Goal: Information Seeking & Learning: Check status

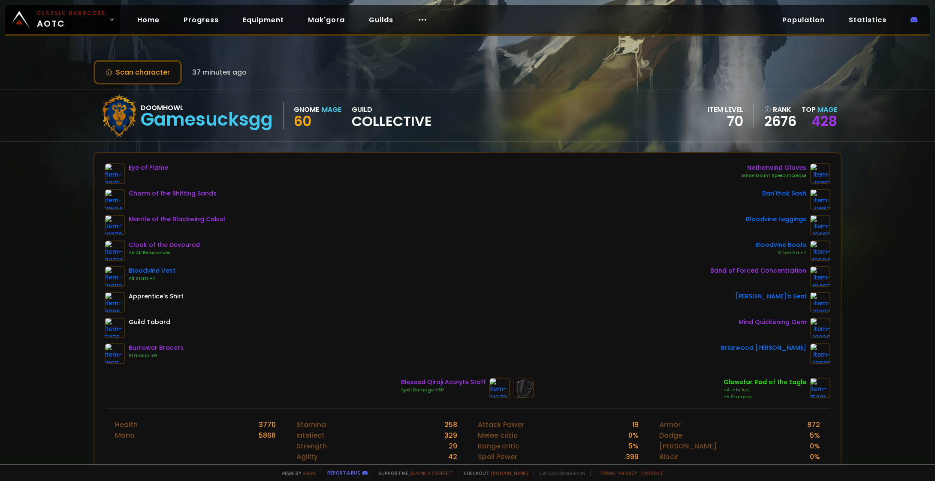
click at [455, 213] on div "Eye of Flame Charm of the Shifting Sands Mantle of the Blackwing Cabal Cloak of…" at bounding box center [468, 263] width 726 height 201
click at [582, 263] on div "Eye of Flame Charm of the Shifting Sands Mantle of the Blackwing Cabal Cloak of…" at bounding box center [468, 263] width 726 height 201
click at [450, 292] on div "Eye of Flame Charm of the Shifting Sands Mantle of the Blackwing Cabal Cloak of…" at bounding box center [468, 263] width 726 height 201
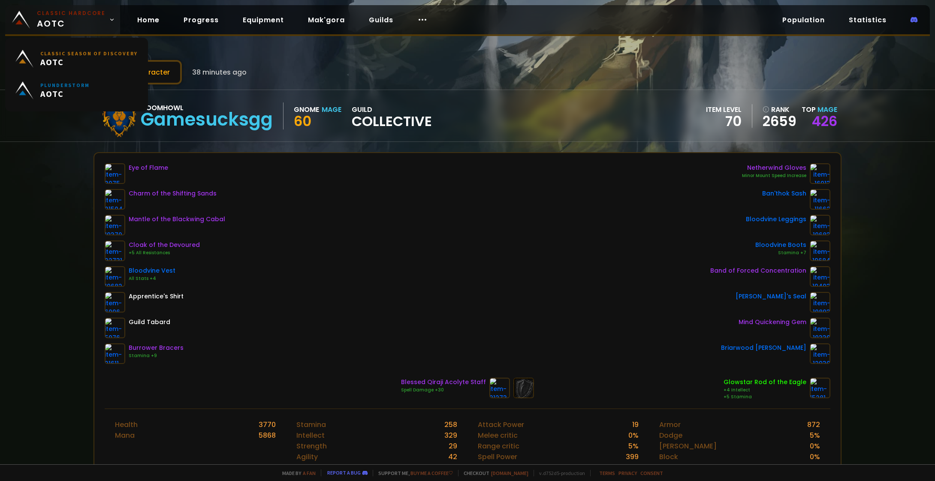
click at [55, 20] on span "Classic Hardcore AOTC" at bounding box center [71, 19] width 69 height 21
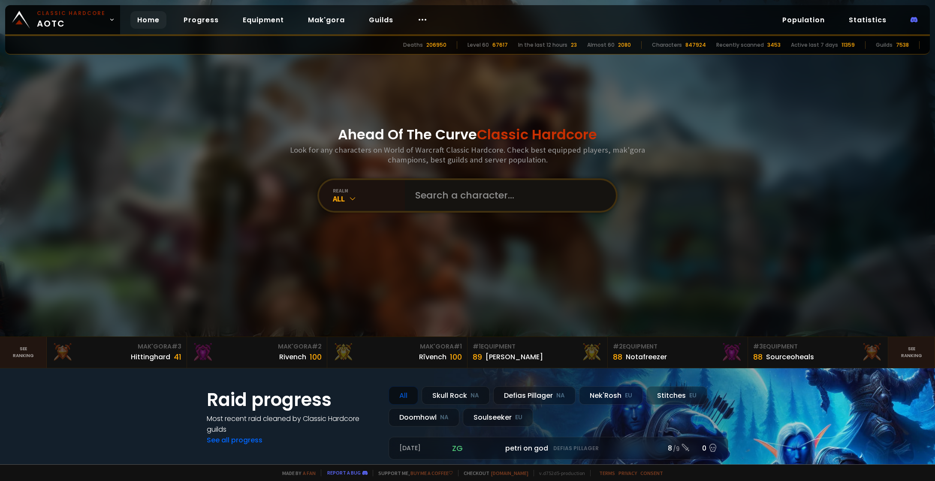
click at [495, 198] on input "text" at bounding box center [508, 195] width 196 height 31
paste input "more rows at the bottom Flimsyreed"
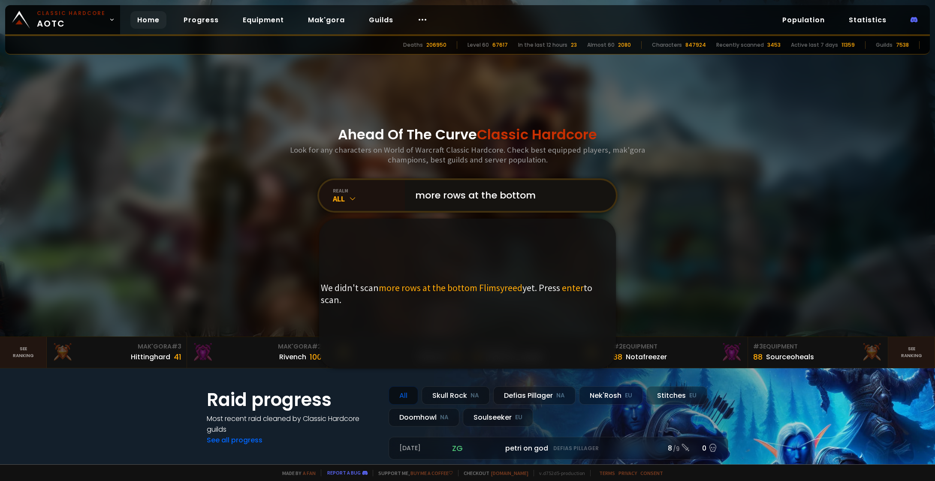
click at [549, 194] on input "more rows at the bottom Flimsyreed" at bounding box center [508, 195] width 196 height 31
click at [546, 193] on input "more rows at the bottom Flimsyreed" at bounding box center [508, 195] width 196 height 31
drag, startPoint x: 546, startPoint y: 193, endPoint x: 598, endPoint y: 194, distance: 52.8
click at [598, 194] on input "more rows at the bottom Flimsyreed" at bounding box center [508, 195] width 196 height 31
type input "more rows at the bottom Flimsyreed"
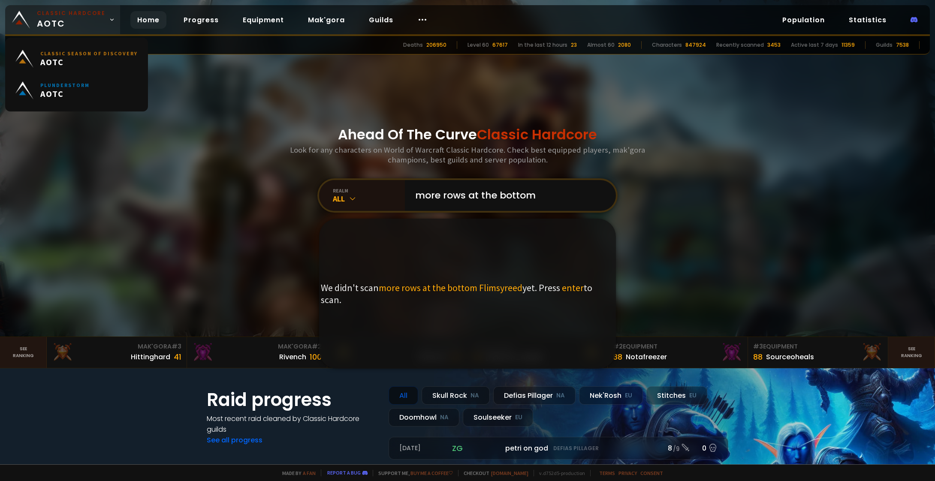
click at [59, 21] on span "Classic Hardcore AOTC" at bounding box center [71, 19] width 69 height 21
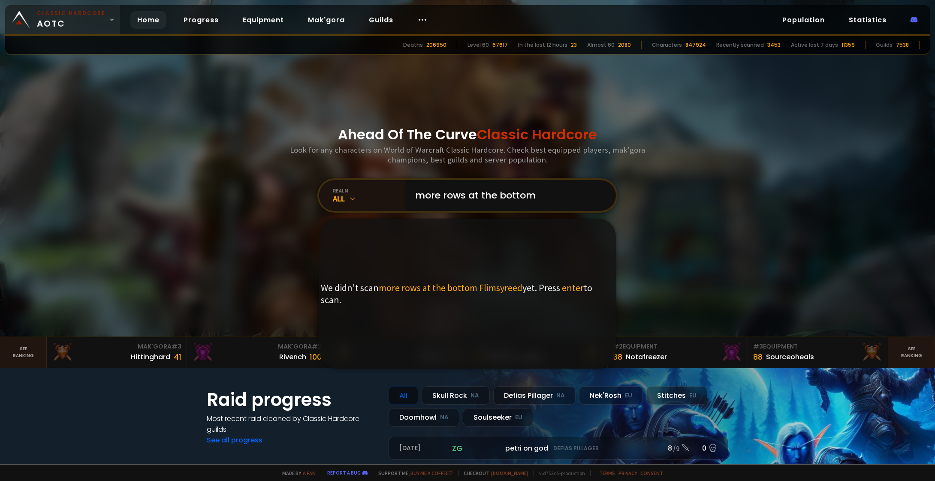
click at [46, 18] on span "Classic Hardcore AOTC" at bounding box center [71, 19] width 69 height 21
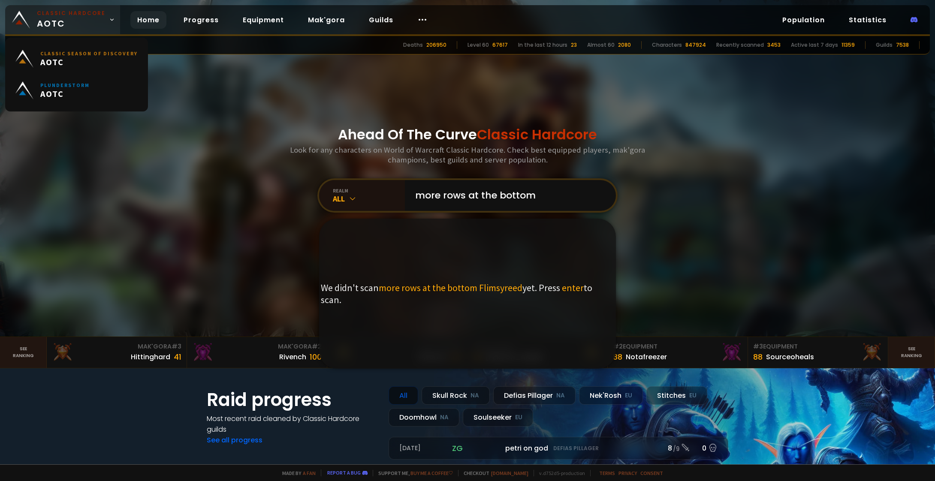
click at [45, 18] on span "Classic Hardcore AOTC" at bounding box center [71, 19] width 69 height 21
click at [12, 15] on link "Classic Hardcore AOTC" at bounding box center [62, 19] width 115 height 29
click at [23, 19] on img at bounding box center [21, 20] width 18 height 18
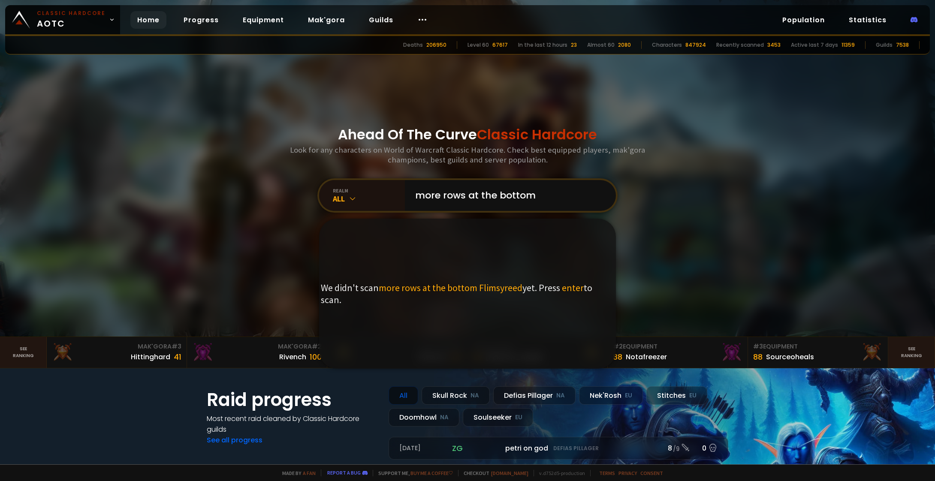
click at [231, 146] on div "Ahead Of The Curve Classic Hardcore Look for any characters on World of Warcraf…" at bounding box center [467, 168] width 517 height 337
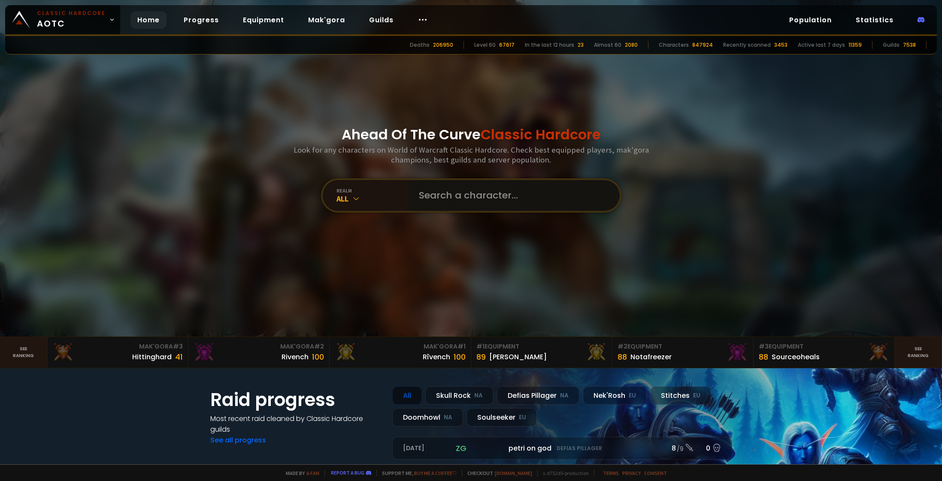
click at [458, 205] on input "text" at bounding box center [512, 195] width 196 height 31
paste input "Flimsyreed"
type input "Flimsyreed"
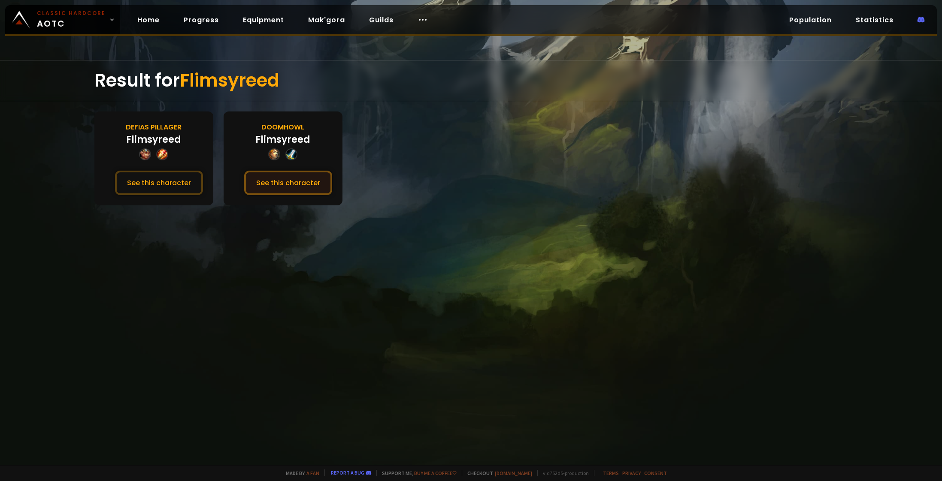
click at [282, 181] on button "See this character" at bounding box center [288, 183] width 88 height 24
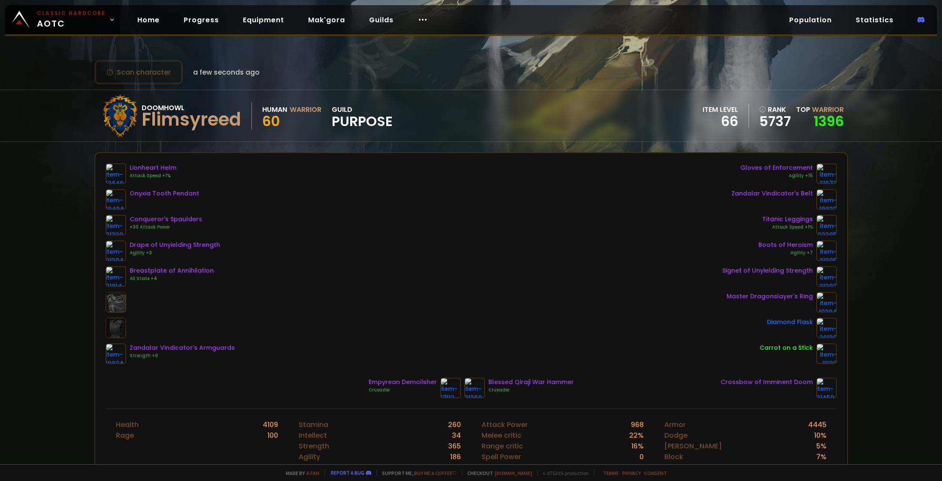
click at [342, 232] on div "Lionheart Helm Attack Speed +1% Onyxia Tooth Pendant Conqueror's Spaulders +30 …" at bounding box center [471, 263] width 731 height 201
click at [559, 332] on div "Lionheart Helm Attack Speed +1% Onyxia Tooth Pendant Conqueror's Spaulders +30 …" at bounding box center [471, 263] width 731 height 201
